Goal: Submit feedback/report problem: Submit feedback/report problem

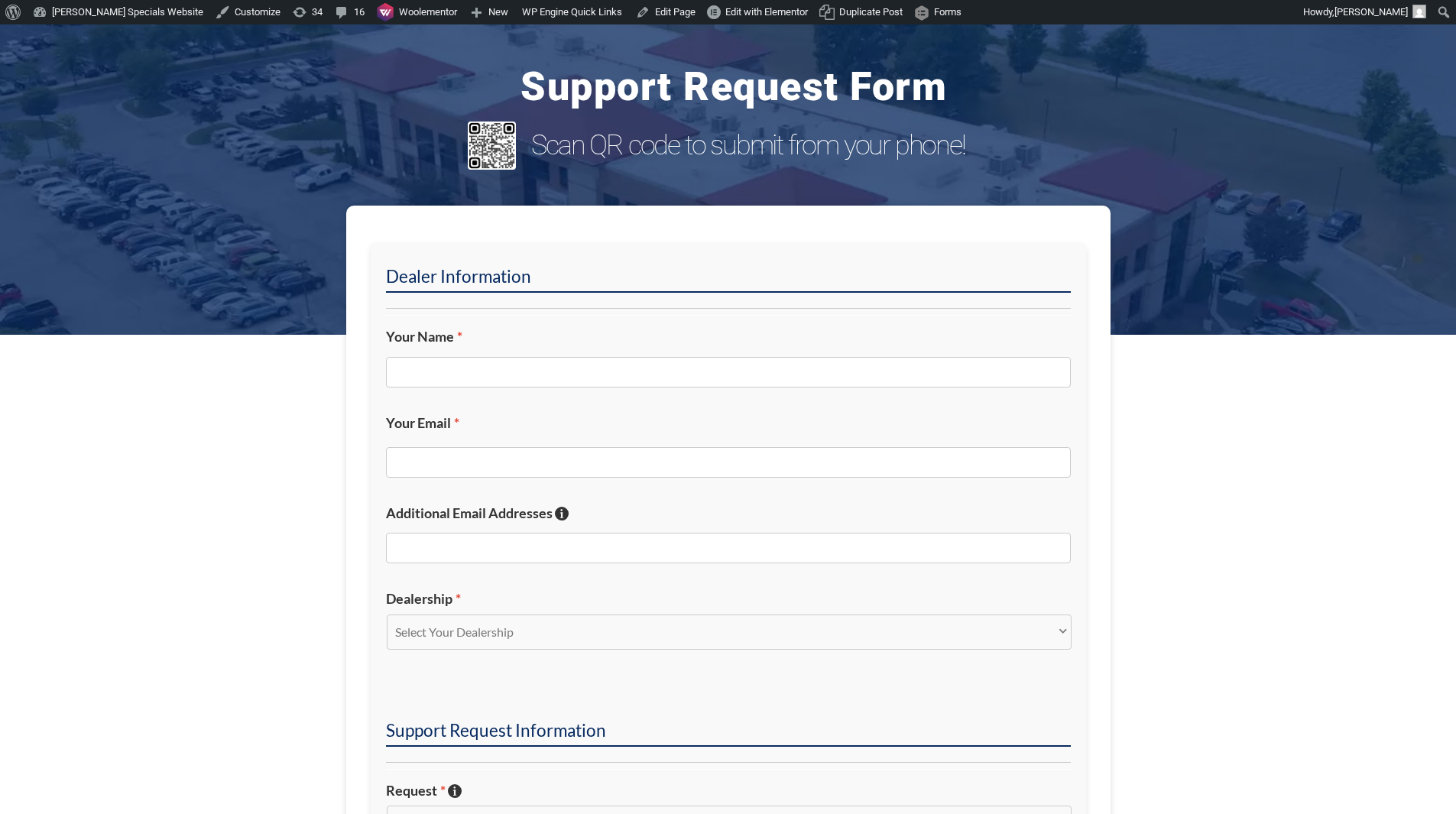
scroll to position [230, 0]
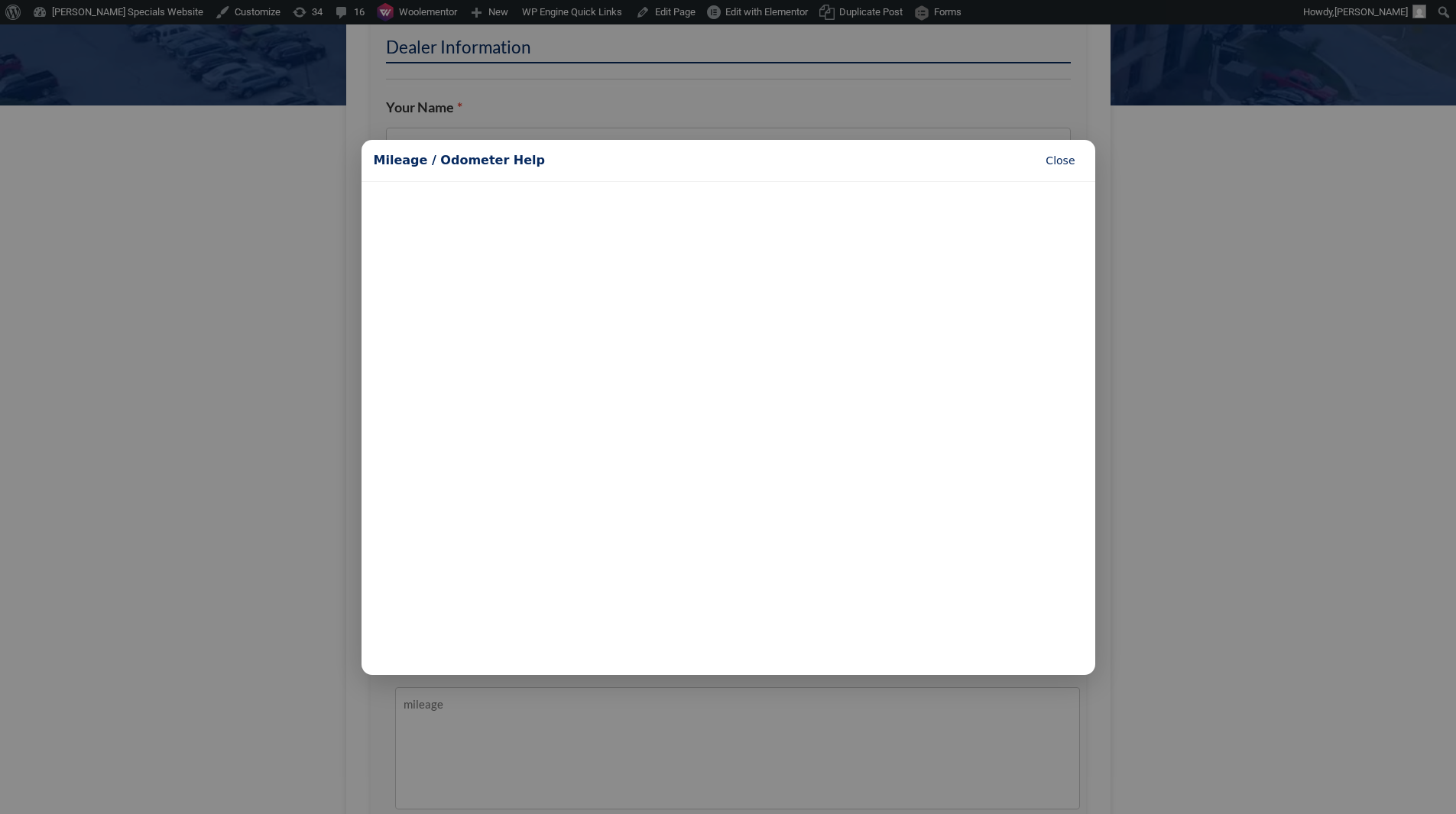
type textarea "mileage"
click at [1064, 158] on button "Close" at bounding box center [1060, 160] width 44 height 20
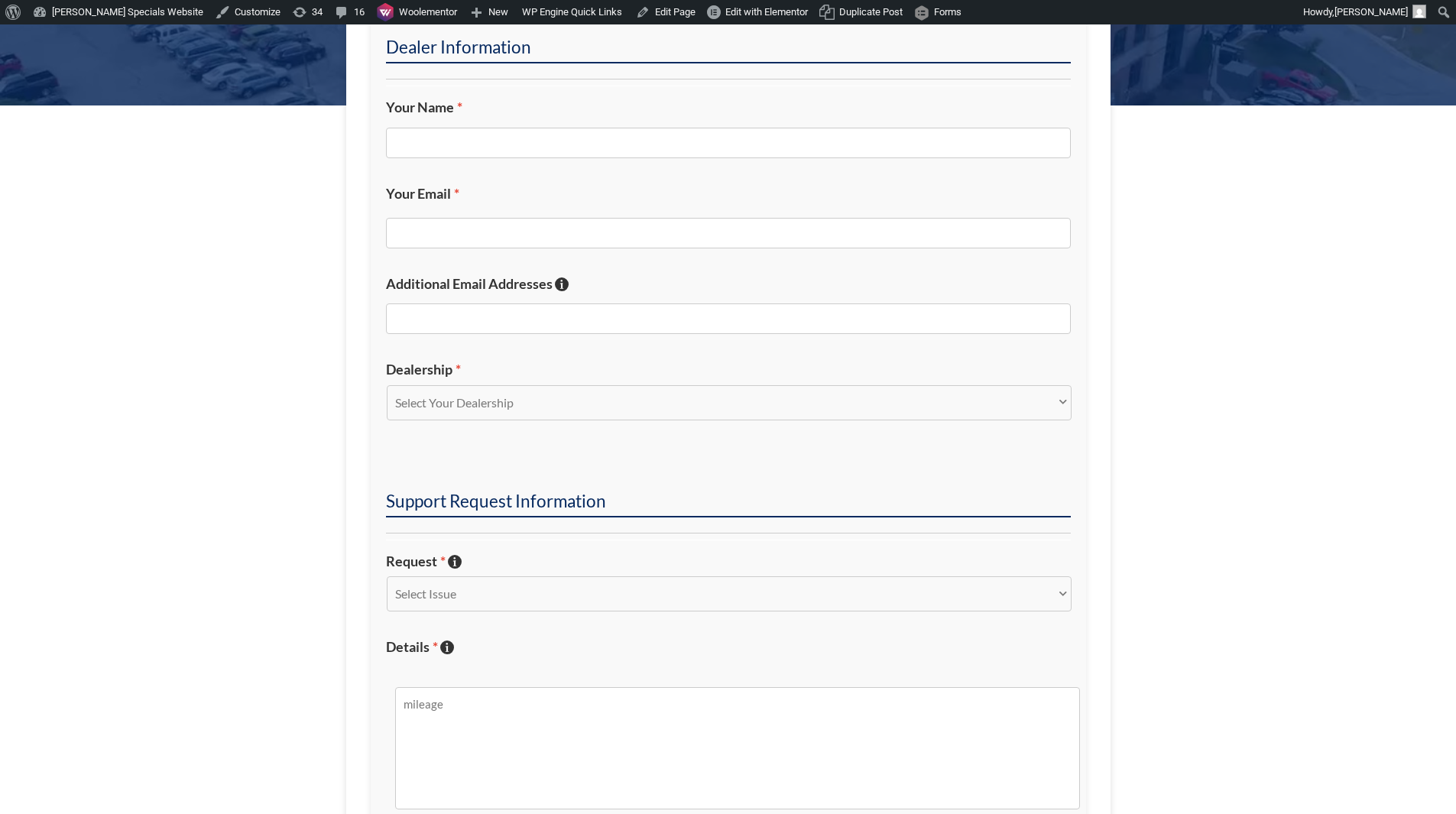
click at [1178, 347] on section "Dealer Information Your Name * Your Email * Additional Email Addresses If you'd…" at bounding box center [728, 548] width 1456 height 1144
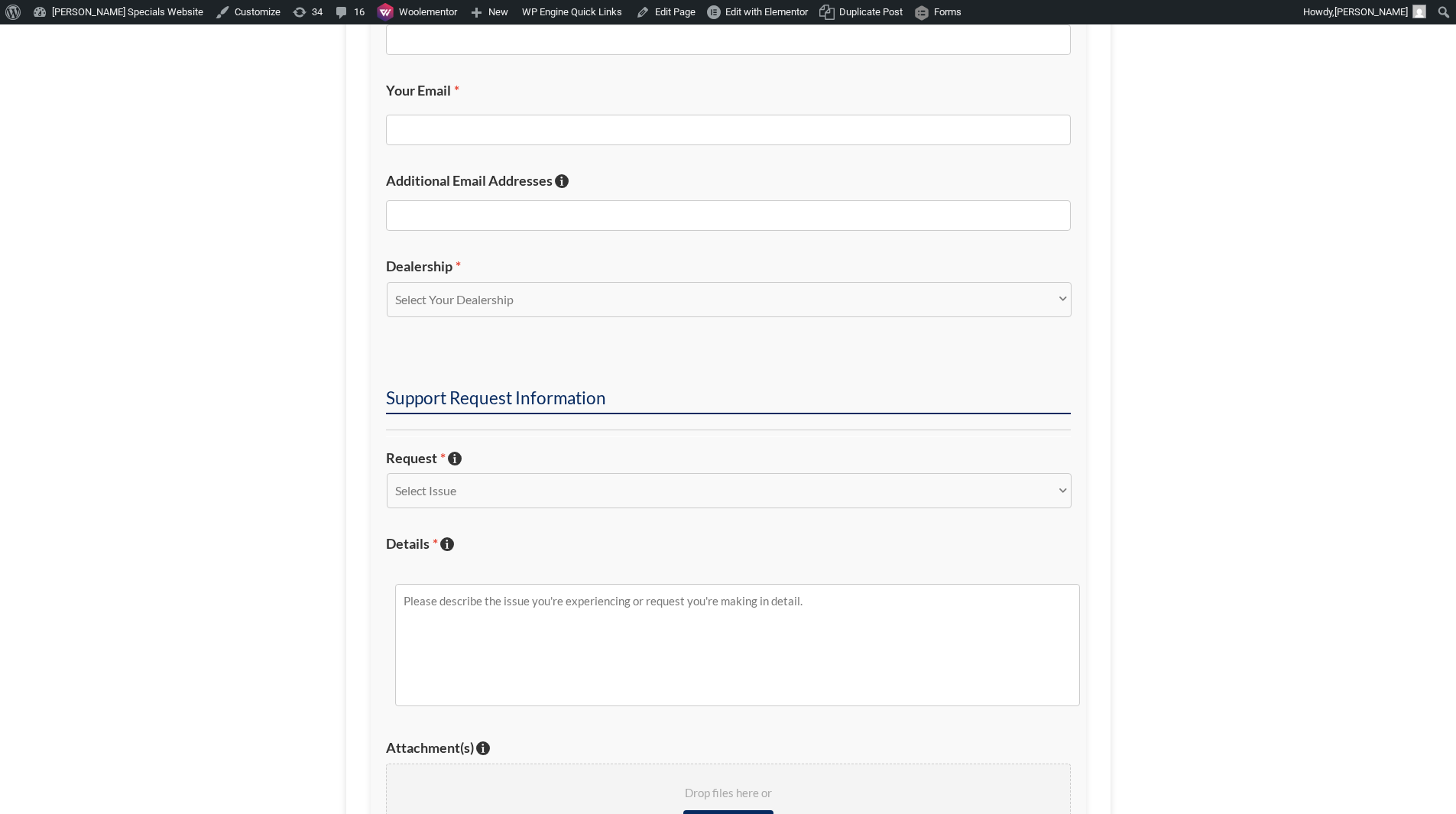
click at [839, 764] on div "Drop files here or Select files" at bounding box center [728, 807] width 685 height 87
click at [816, 584] on textarea "Details * Describe the issue with specific details if possible!" at bounding box center [737, 646] width 685 height 123
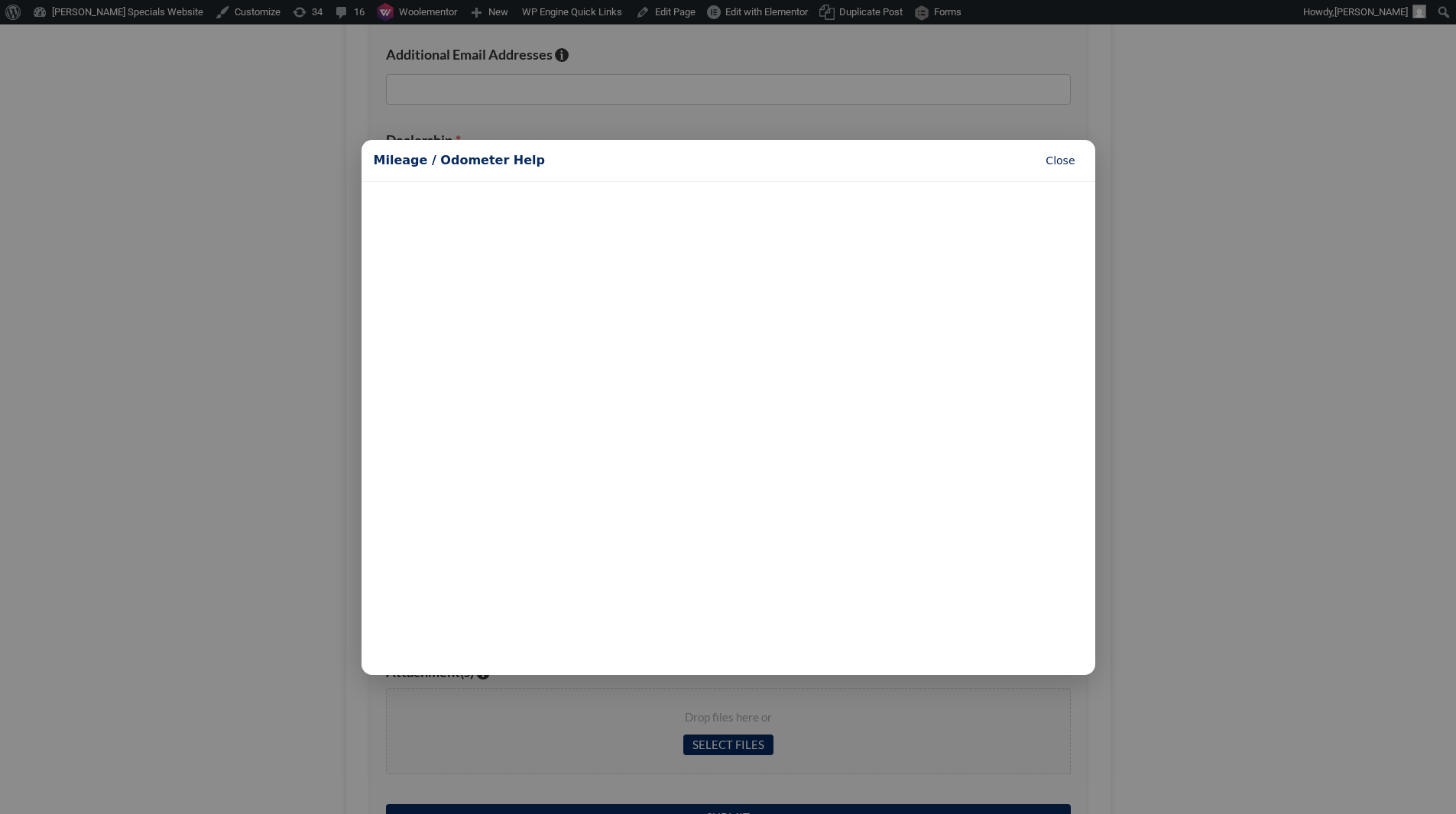
type textarea "the odometer"
click at [1066, 169] on button "Close" at bounding box center [1060, 160] width 44 height 20
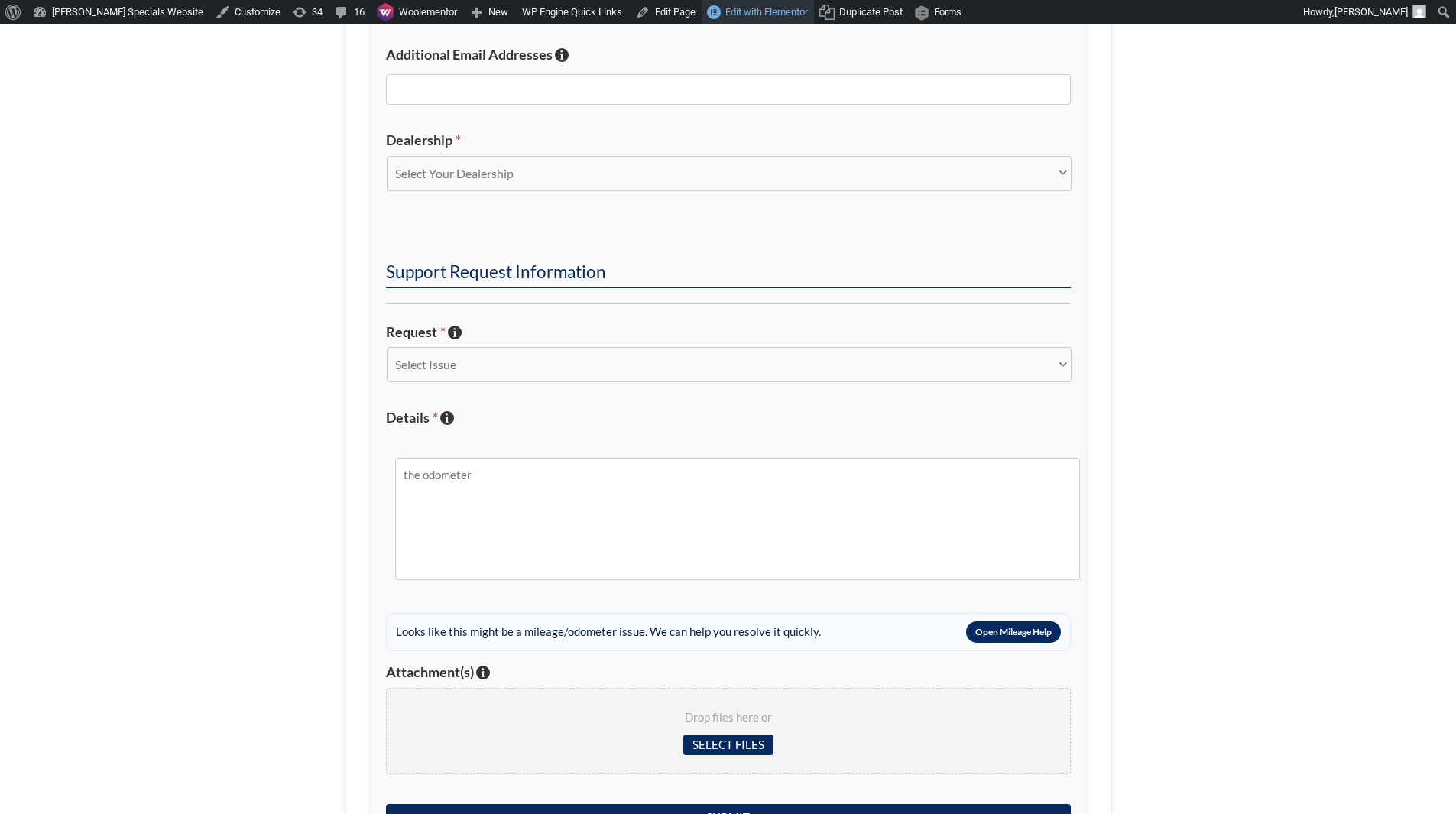
click at [726, 12] on span "Edit with Elementor" at bounding box center [767, 12] width 83 height 12
